Goal: Check status: Check status

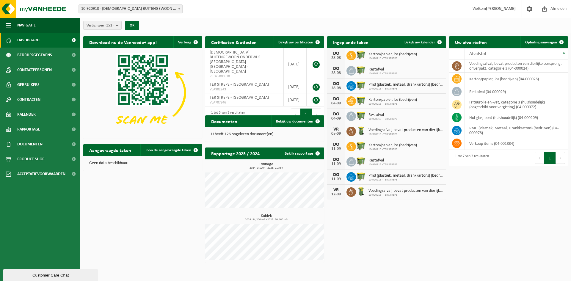
click at [388, 57] on span "10-920915 - TER STREPE" at bounding box center [392, 59] width 48 height 4
click at [415, 40] on span "Bekijk uw kalender" at bounding box center [419, 42] width 31 height 4
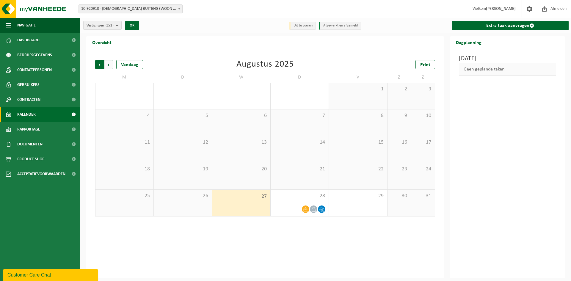
click at [109, 64] on span "Volgende" at bounding box center [108, 64] width 9 height 9
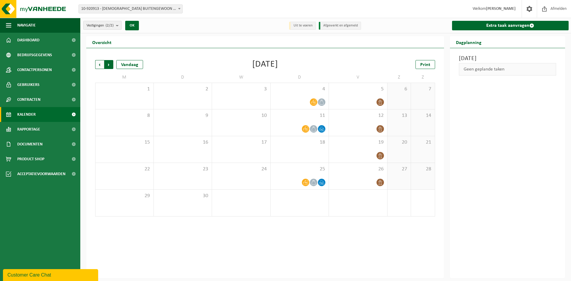
click at [99, 63] on span "Vorige" at bounding box center [99, 64] width 9 height 9
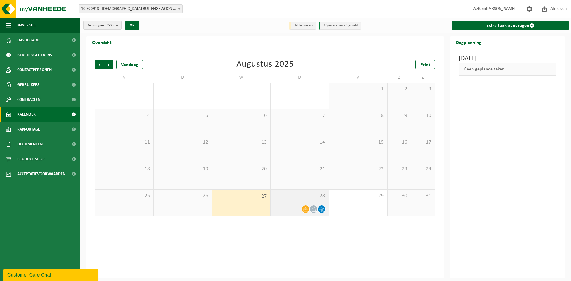
click at [294, 199] on span "28" at bounding box center [300, 196] width 52 height 7
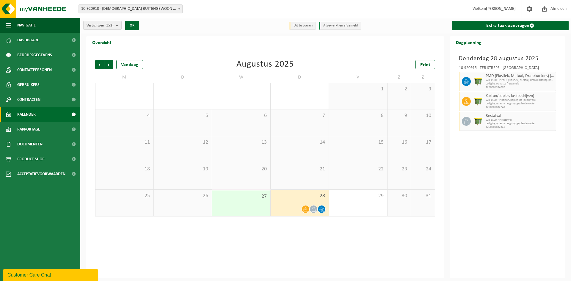
drag, startPoint x: 466, startPoint y: 81, endPoint x: 505, endPoint y: 76, distance: 39.9
click at [505, 76] on span "PMD (Plastiek, Metaal, Drankkartons) (bedrijven)" at bounding box center [520, 76] width 69 height 5
click at [502, 81] on span "WB-1100-HP PMD (Plastiek, Metaal, Drankkartons) (bedrijven)" at bounding box center [520, 80] width 69 height 4
click at [464, 81] on icon at bounding box center [466, 81] width 5 height 5
click at [461, 83] on div at bounding box center [465, 81] width 13 height 19
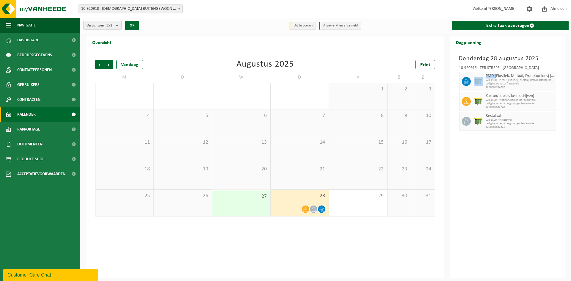
click at [461, 83] on div at bounding box center [465, 81] width 13 height 19
click at [462, 84] on div at bounding box center [465, 81] width 13 height 19
click at [472, 84] on div "PMD (Plastiek, Metaal, Drankkartons) (bedrijven) WB-1100-HP PMD (Plastiek, Meta…" at bounding box center [508, 81] width 98 height 19
click at [107, 64] on span "Volgende" at bounding box center [108, 64] width 9 height 9
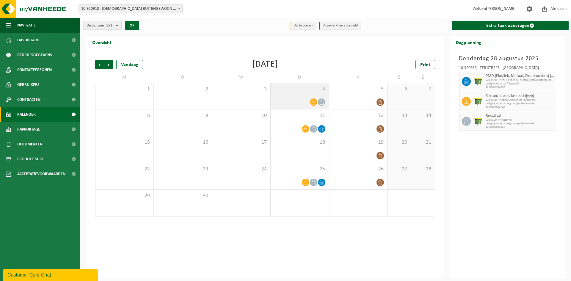
click at [318, 96] on div "4" at bounding box center [300, 96] width 58 height 26
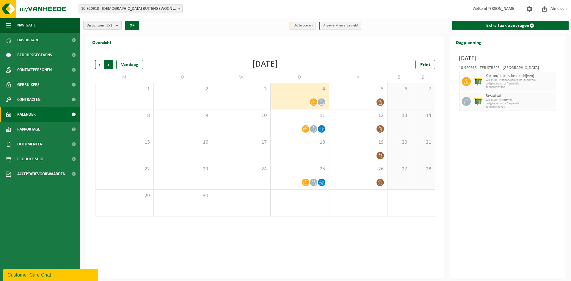
click at [97, 63] on span "Vorige" at bounding box center [99, 64] width 9 height 9
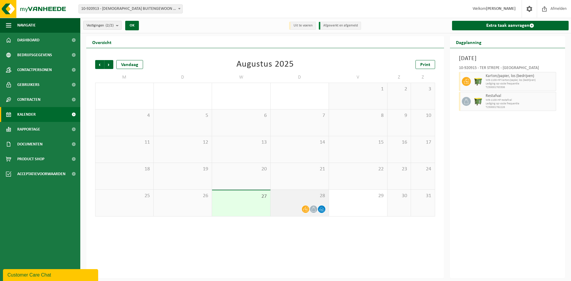
click at [306, 197] on span "28" at bounding box center [300, 196] width 52 height 7
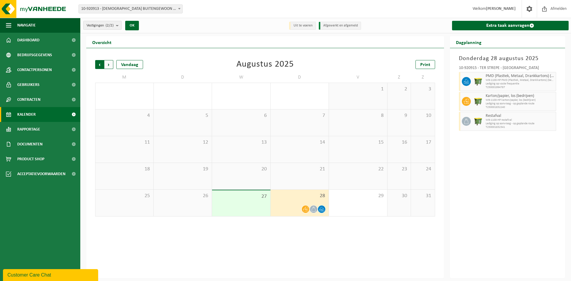
click at [106, 65] on span "Volgende" at bounding box center [108, 64] width 9 height 9
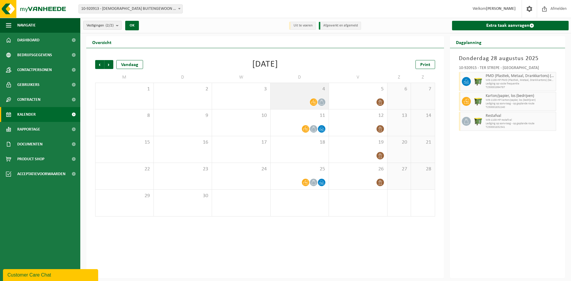
click at [293, 92] on span "4" at bounding box center [300, 89] width 52 height 7
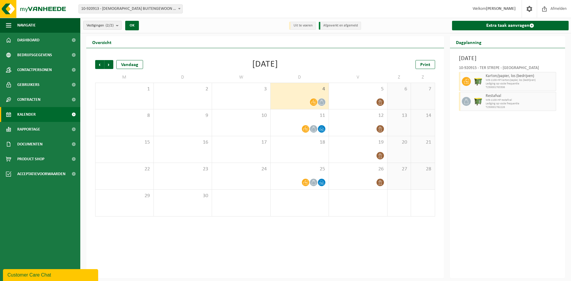
click at [304, 261] on div "Vorige Volgende Vandaag [DATE] Print M D W D V Z Z 1 2 3 4 5 6 7 8 9 10 11 12 1…" at bounding box center [265, 163] width 358 height 230
